Goal: Task Accomplishment & Management: Manage account settings

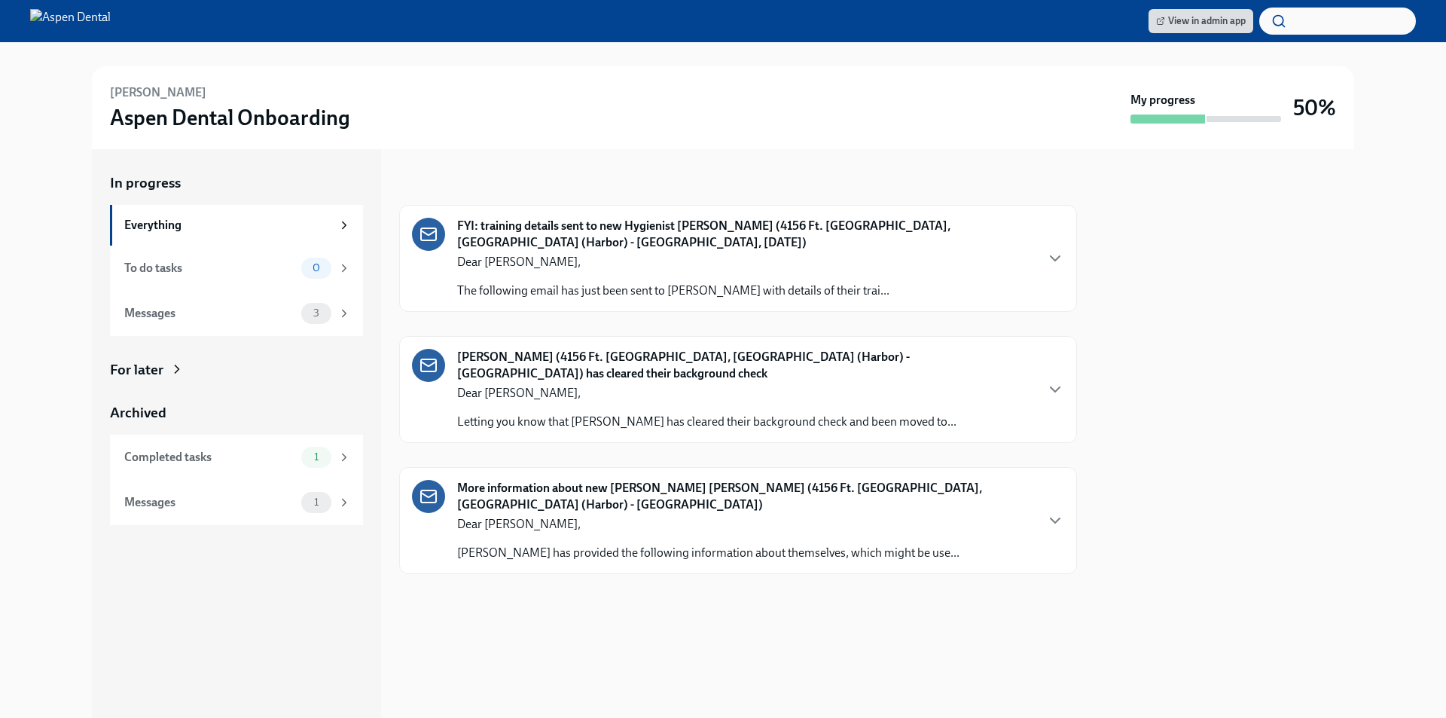
click at [208, 455] on div "Completed tasks" at bounding box center [209, 457] width 171 height 17
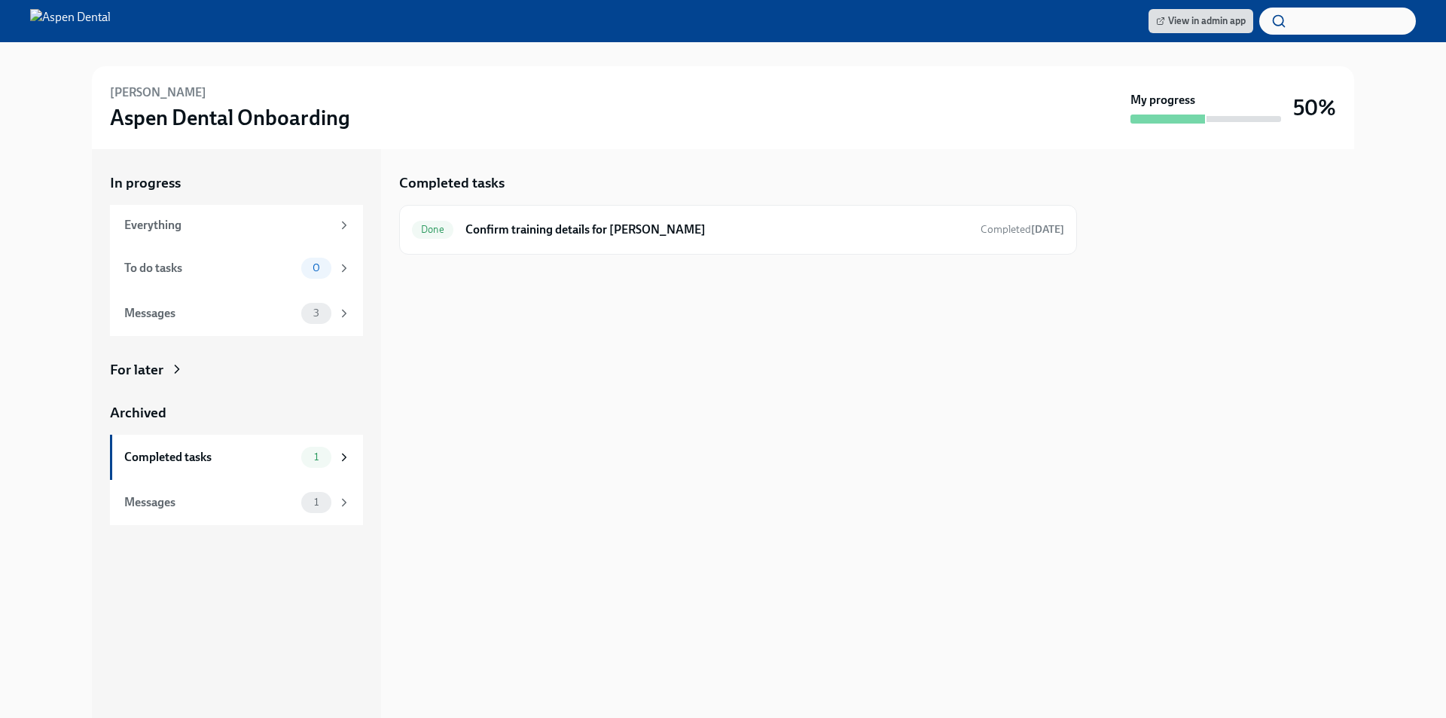
click at [331, 502] on div "1" at bounding box center [326, 502] width 50 height 21
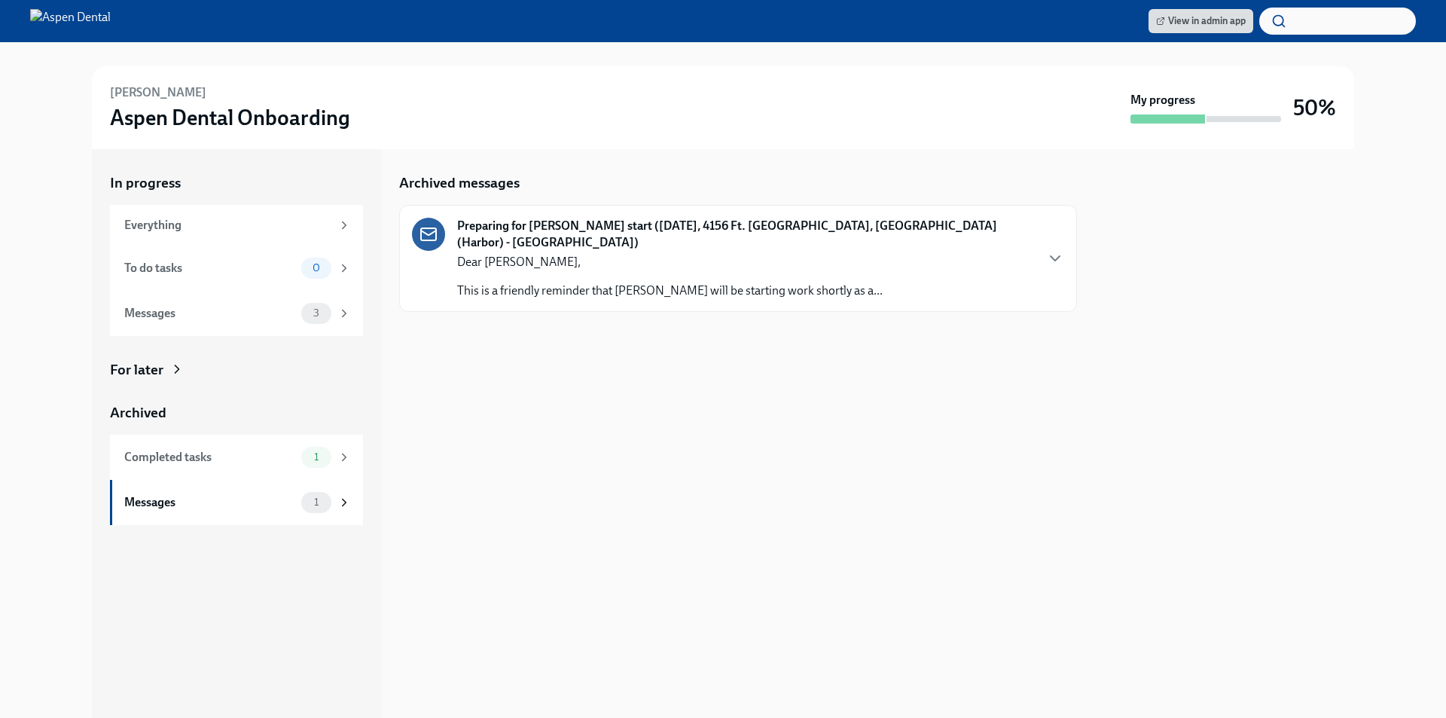
click at [669, 256] on div "Dear Marcela, This is a friendly reminder that Katileydi Prieto will be startin…" at bounding box center [669, 276] width 425 height 45
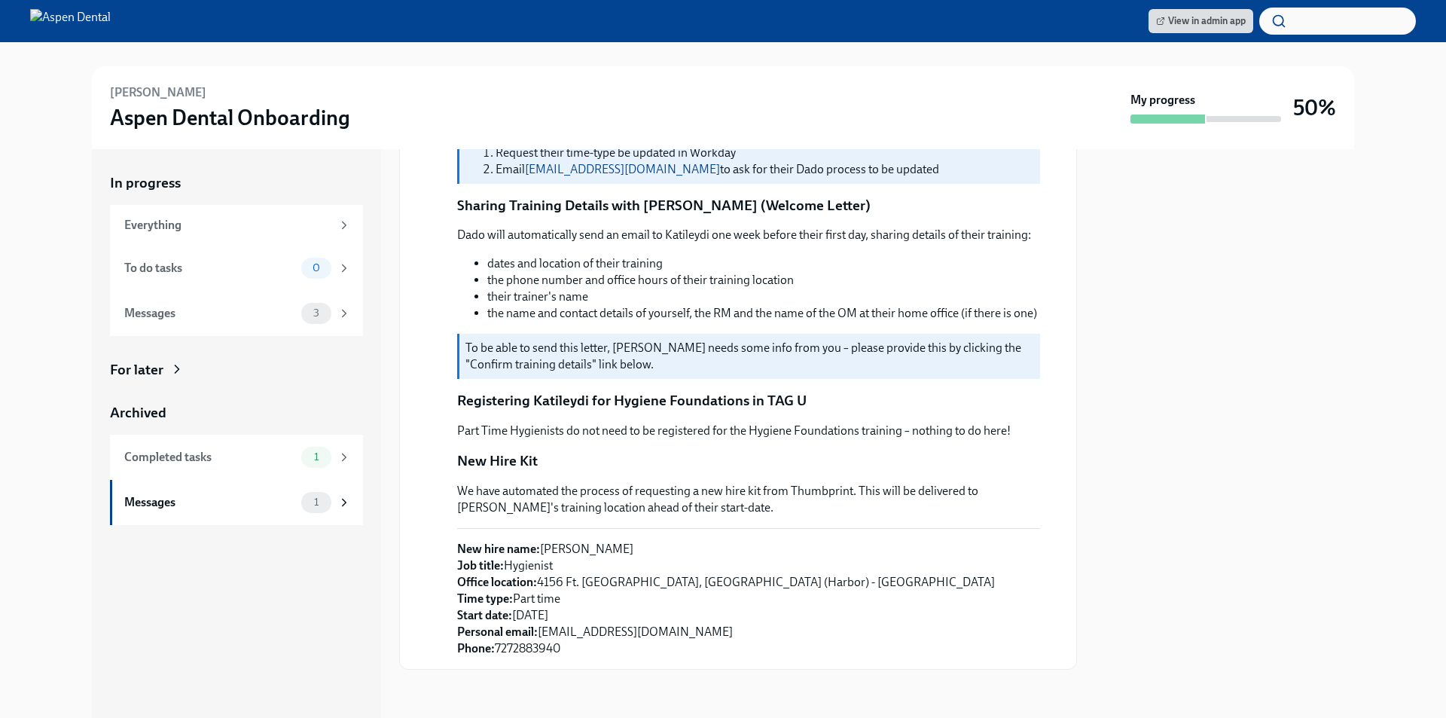
scroll to position [319, 0]
click at [248, 317] on div "Messages" at bounding box center [209, 313] width 171 height 17
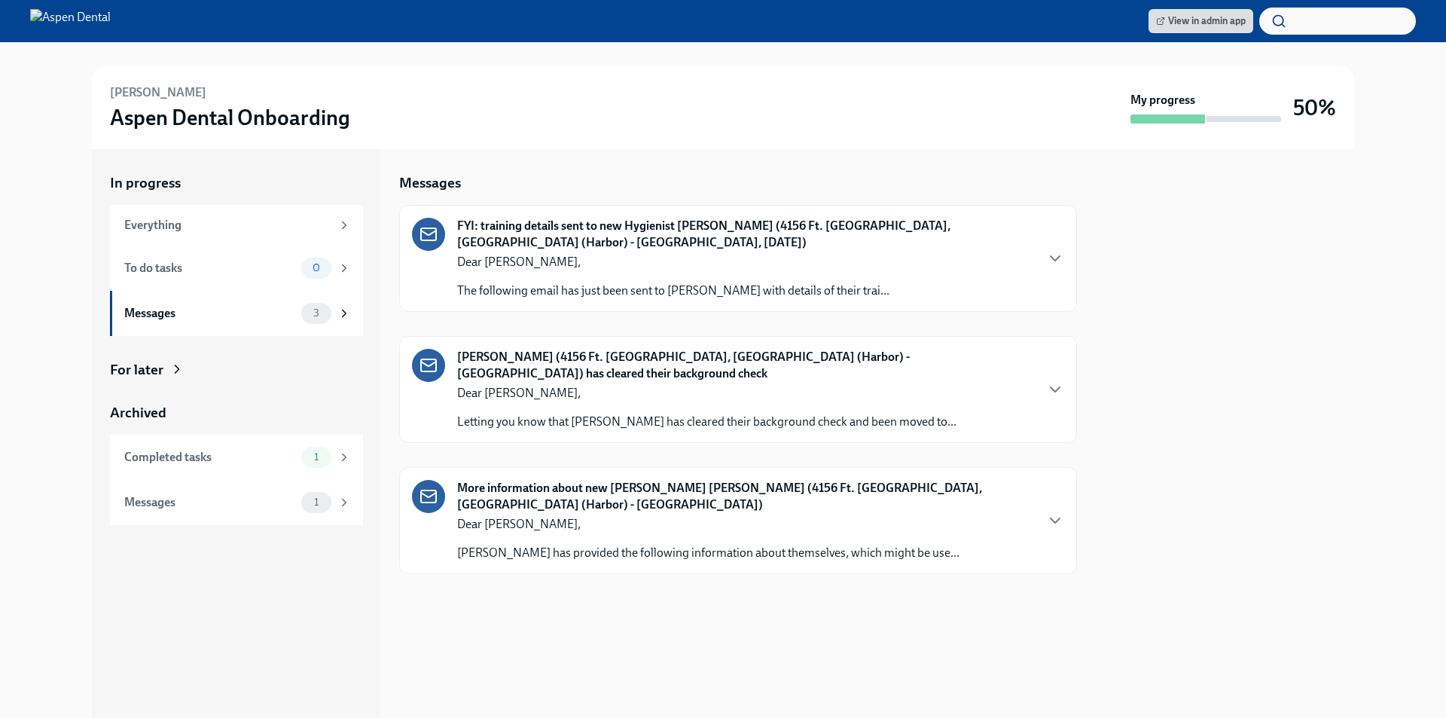
click at [248, 315] on div "Messages" at bounding box center [209, 313] width 171 height 17
click at [221, 452] on div "Completed tasks" at bounding box center [209, 457] width 171 height 17
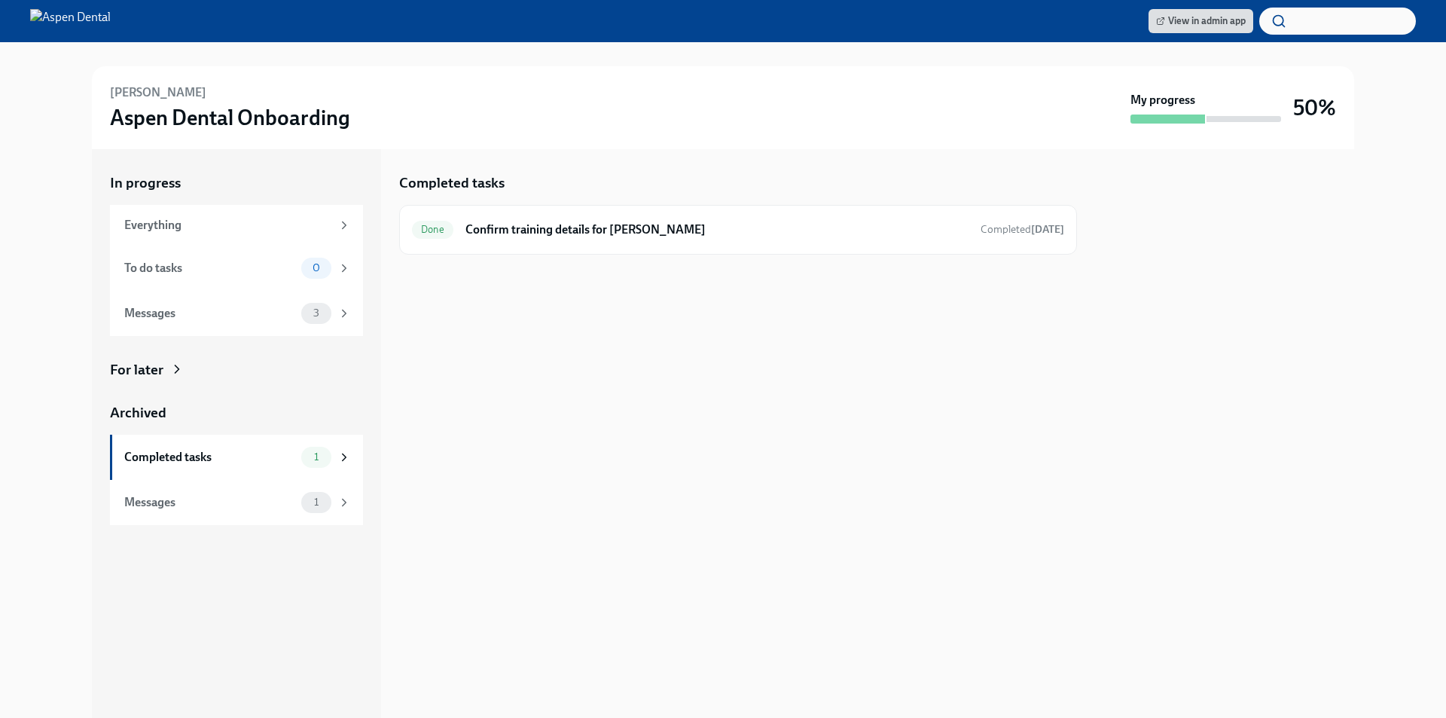
click at [198, 106] on h3 "Aspen Dental Onboarding" at bounding box center [230, 117] width 240 height 27
click at [227, 219] on div "Everything" at bounding box center [227, 225] width 207 height 17
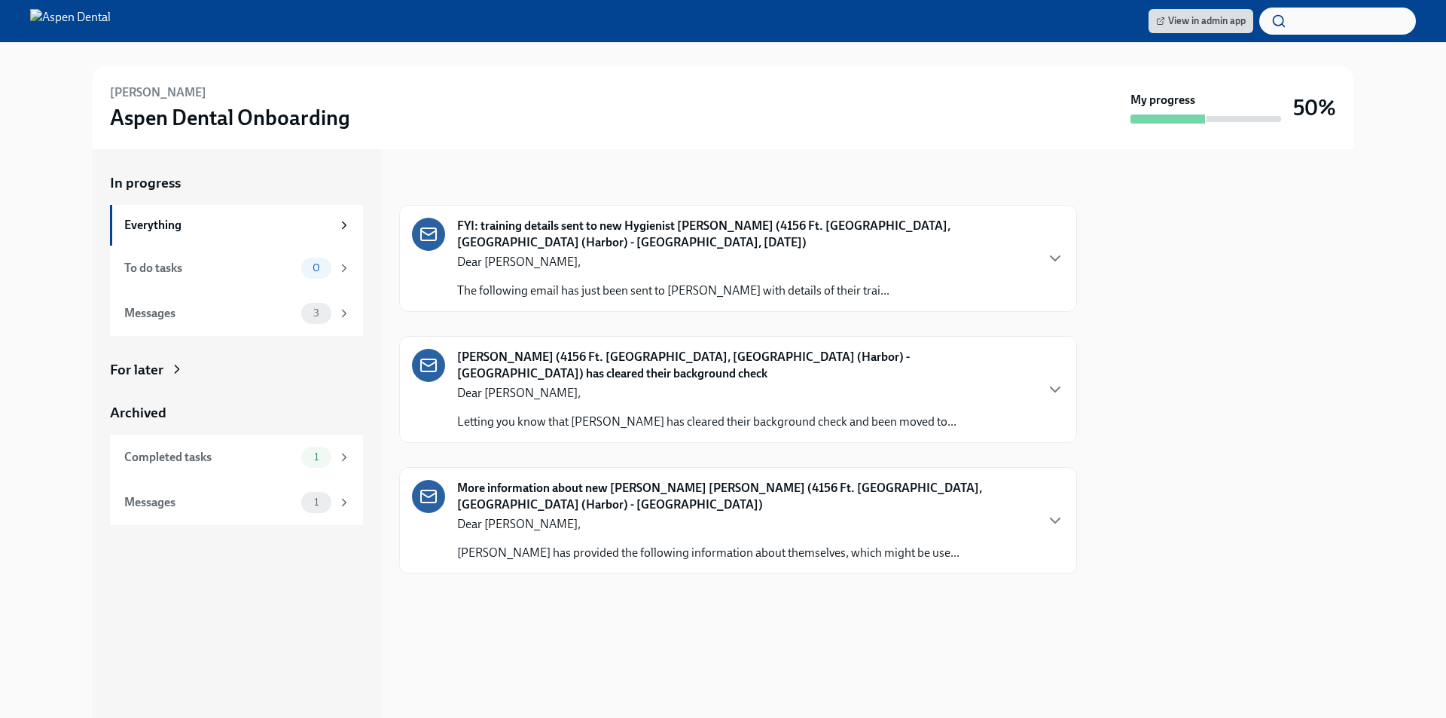
click at [1226, 27] on span "View in admin app" at bounding box center [1201, 21] width 90 height 15
click at [1206, 24] on span "View in admin app" at bounding box center [1201, 21] width 90 height 15
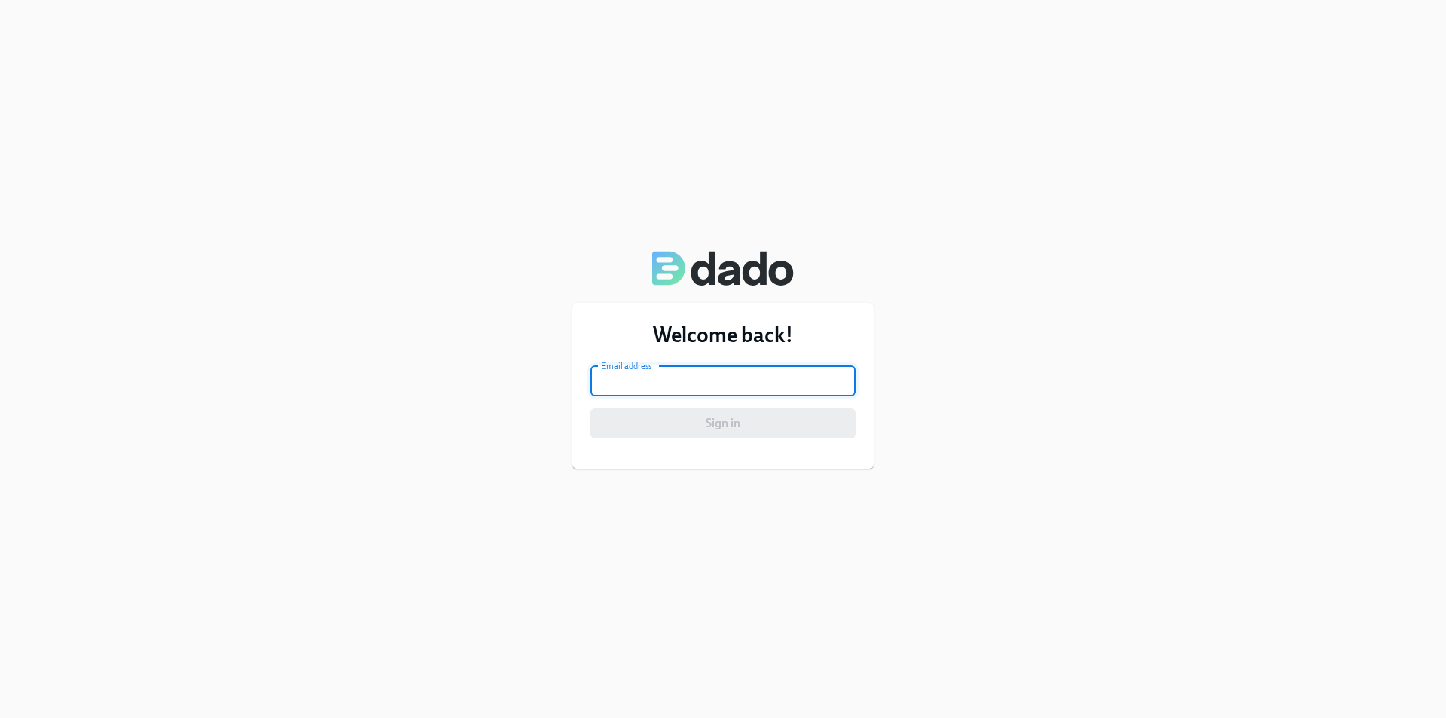
click at [643, 373] on input "email" at bounding box center [722, 381] width 265 height 30
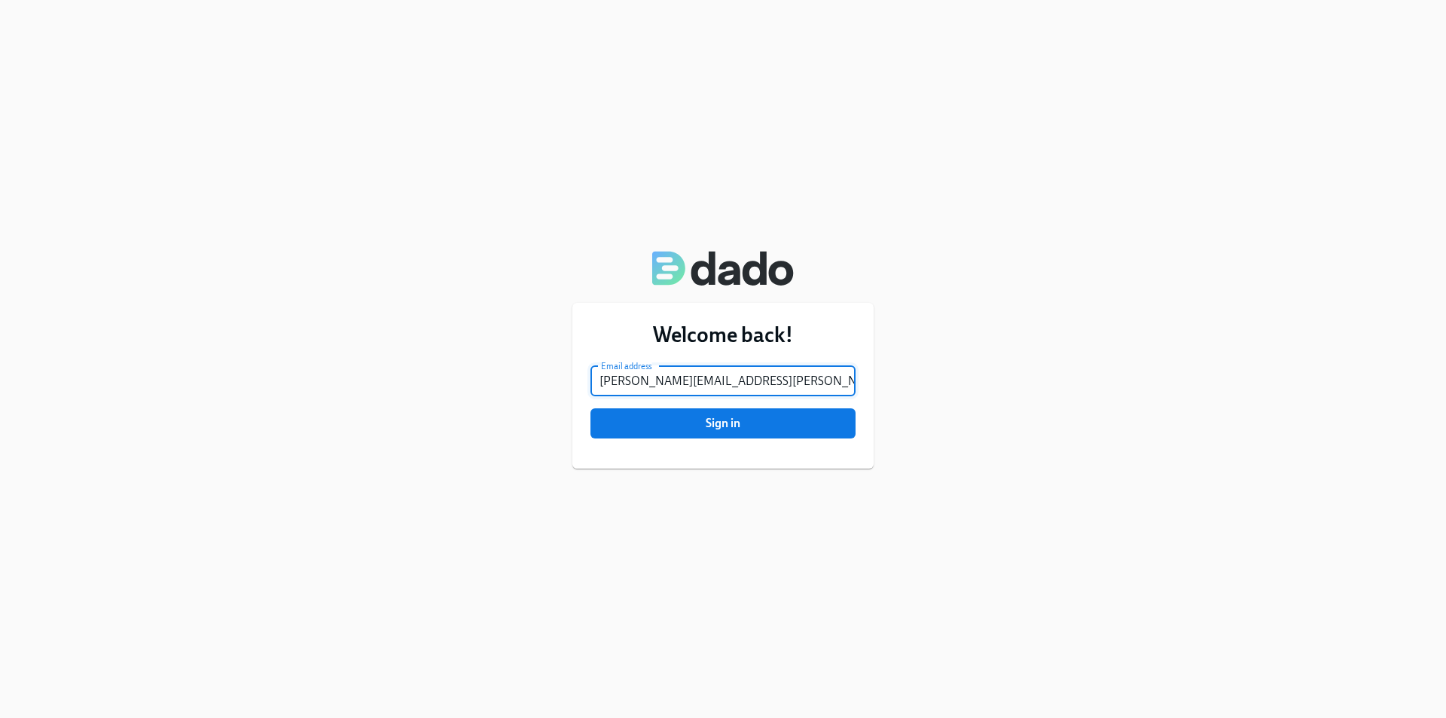
type input "marcela.stevens@aspendental.com"
click at [590, 408] on button "Sign in" at bounding box center [722, 423] width 265 height 30
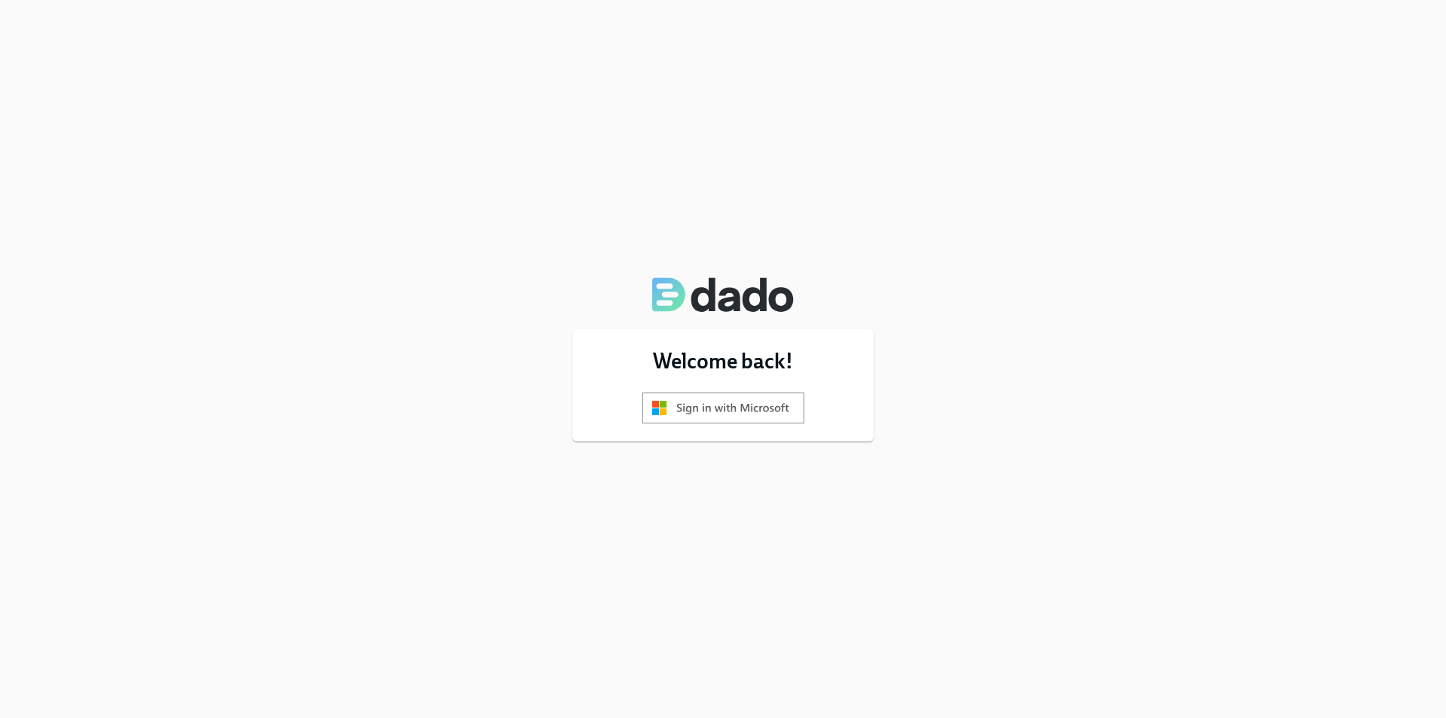
click at [749, 412] on img at bounding box center [723, 407] width 162 height 31
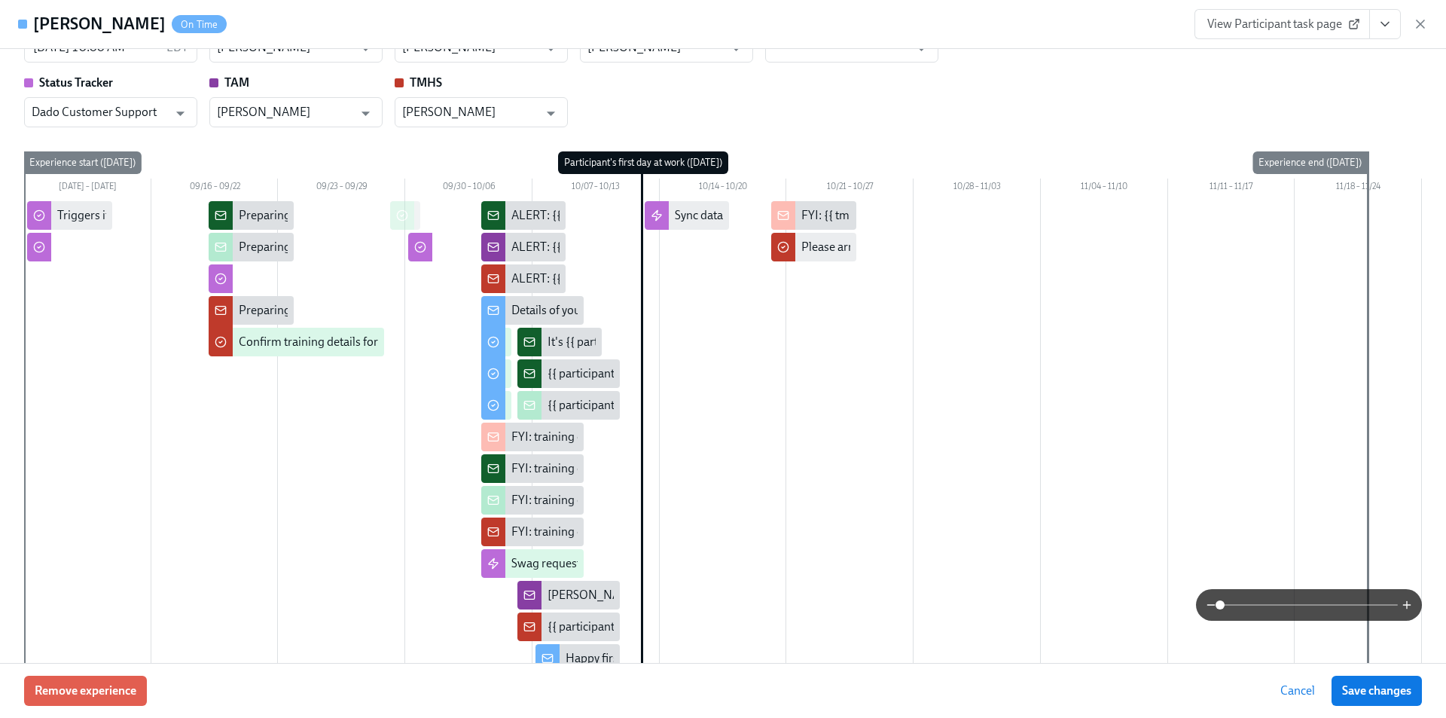
scroll to position [151, 0]
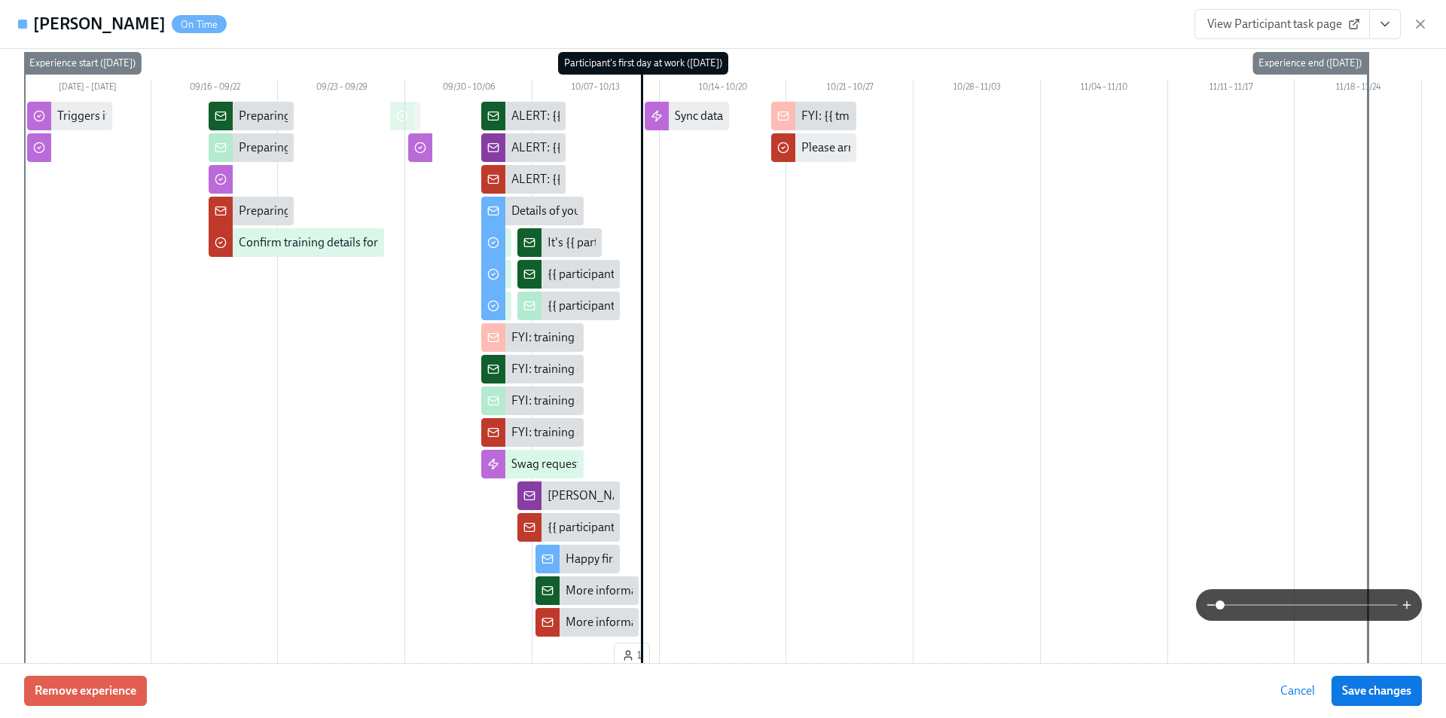
click at [562, 242] on div "It's {{ participant.fullName }}'s first day [DATE]" at bounding box center [665, 242] width 237 height 17
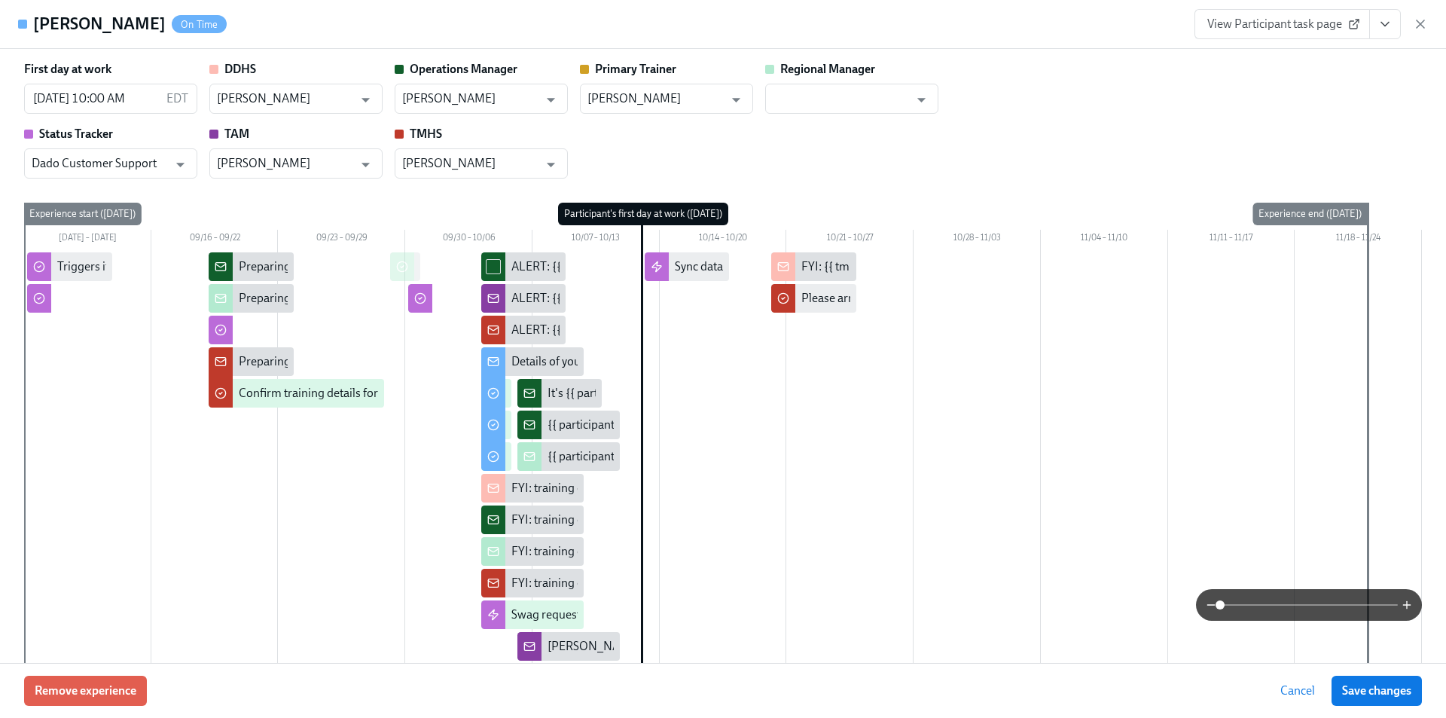
click at [486, 270] on input "checkbox" at bounding box center [493, 267] width 14 height 14
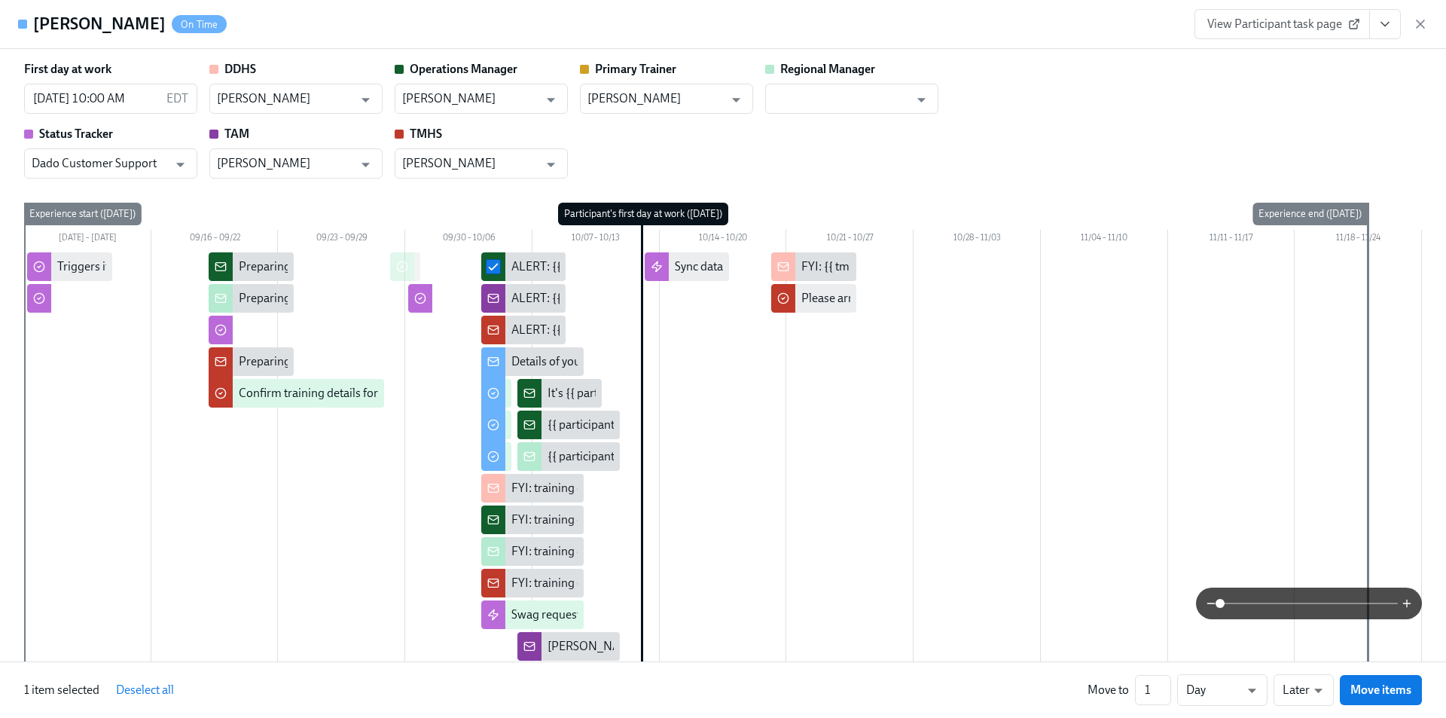
click at [486, 270] on input "checkbox" at bounding box center [493, 267] width 14 height 14
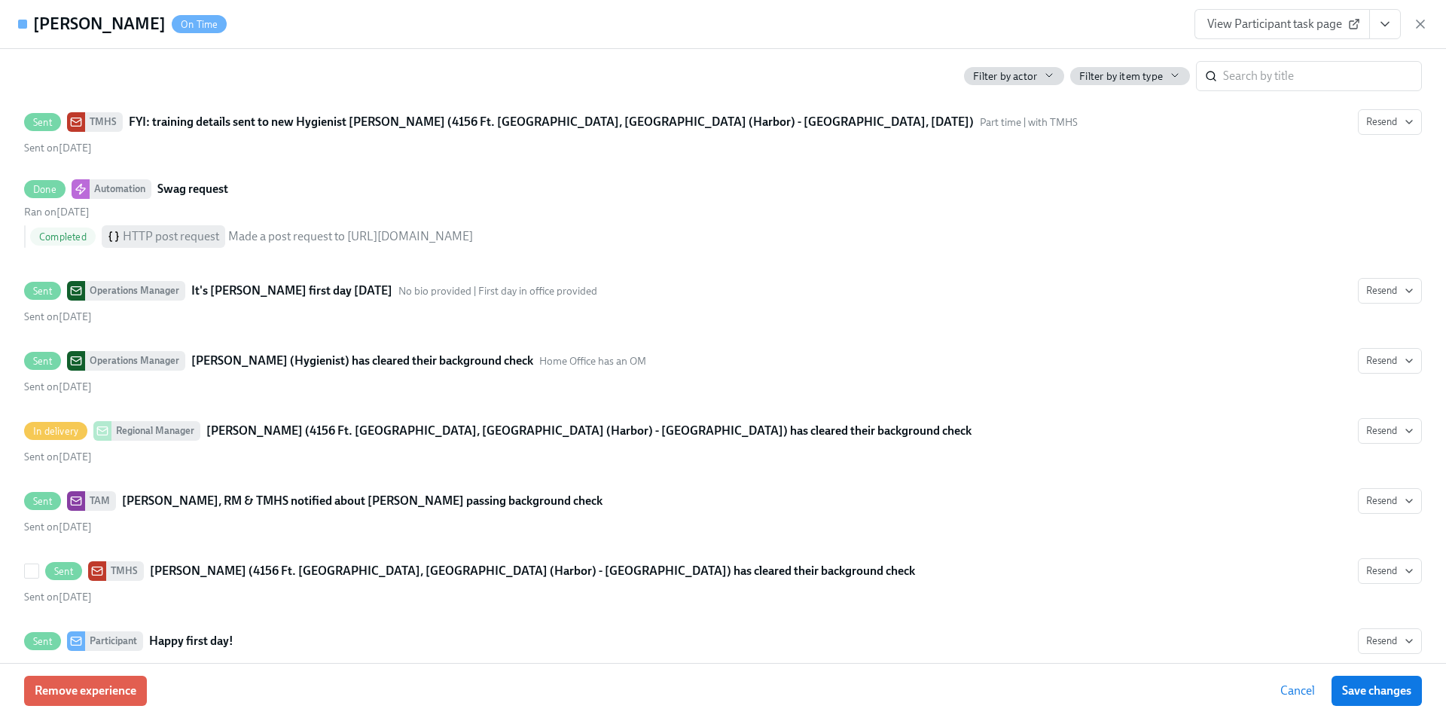
scroll to position [0, 24085]
